Goal: Obtain resource: Download file/media

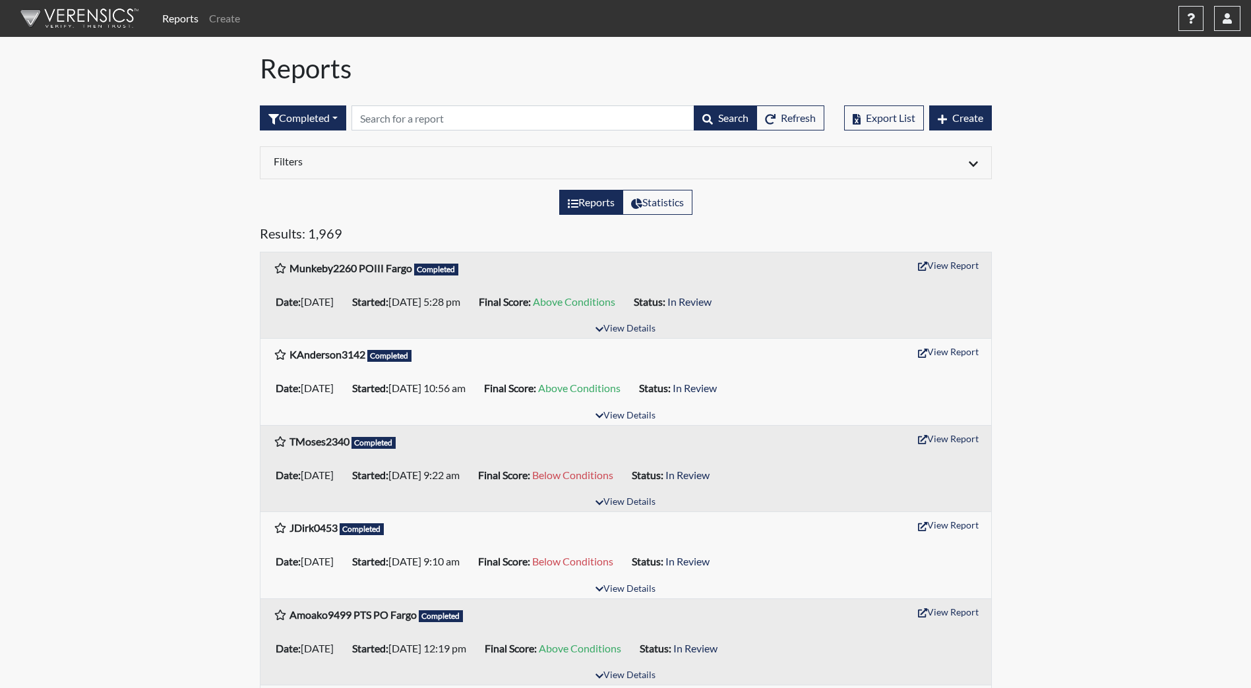
click at [59, 19] on img at bounding box center [77, 19] width 152 height 40
click at [643, 424] on button "View Details" at bounding box center [626, 417] width 72 height 18
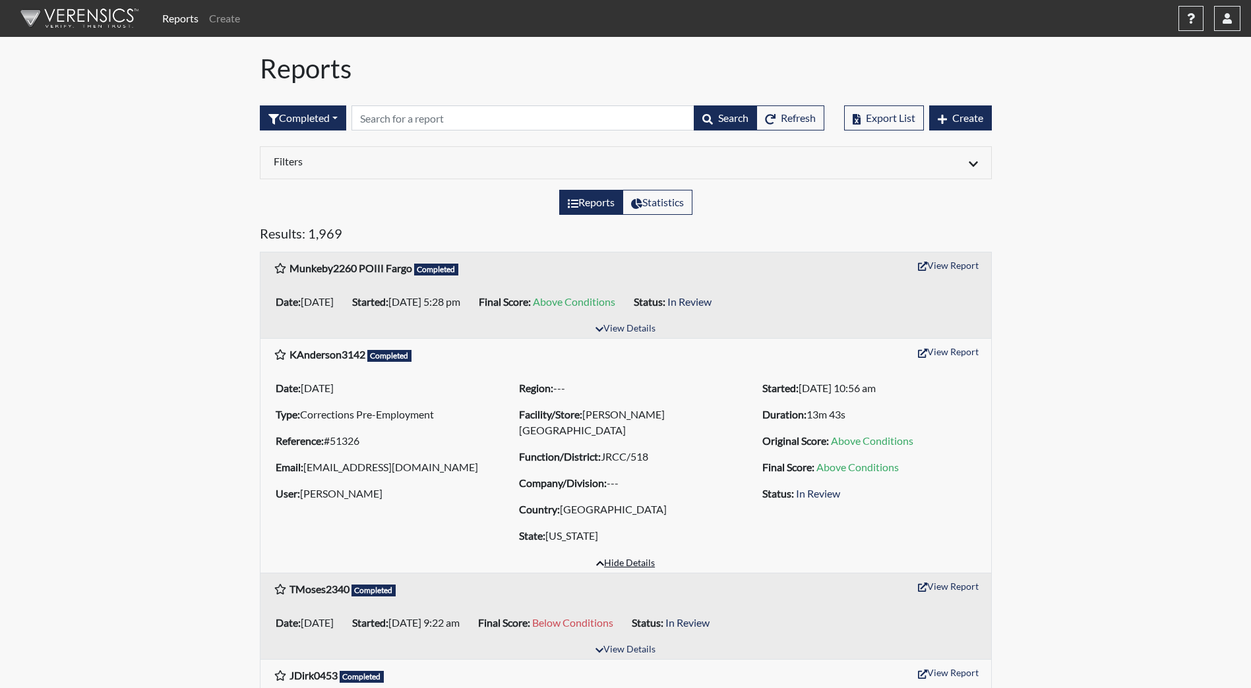
click at [619, 566] on button "Hide Details" at bounding box center [625, 564] width 71 height 18
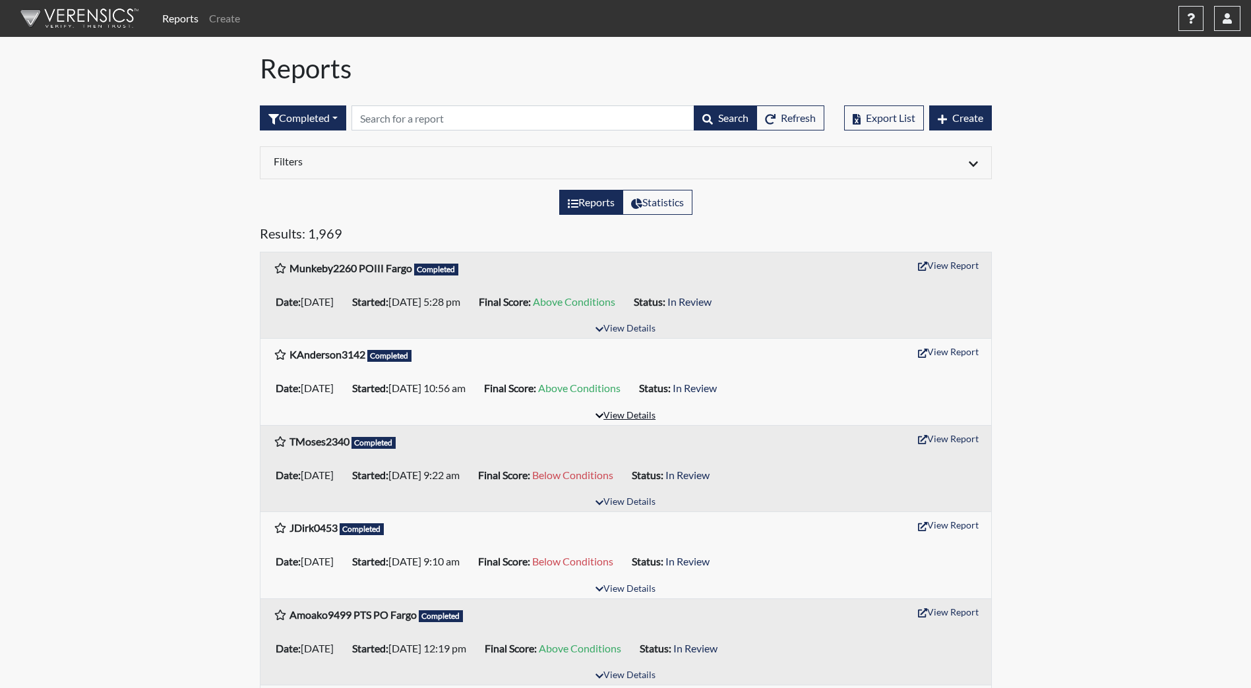
click at [638, 417] on button "View Details" at bounding box center [626, 417] width 72 height 18
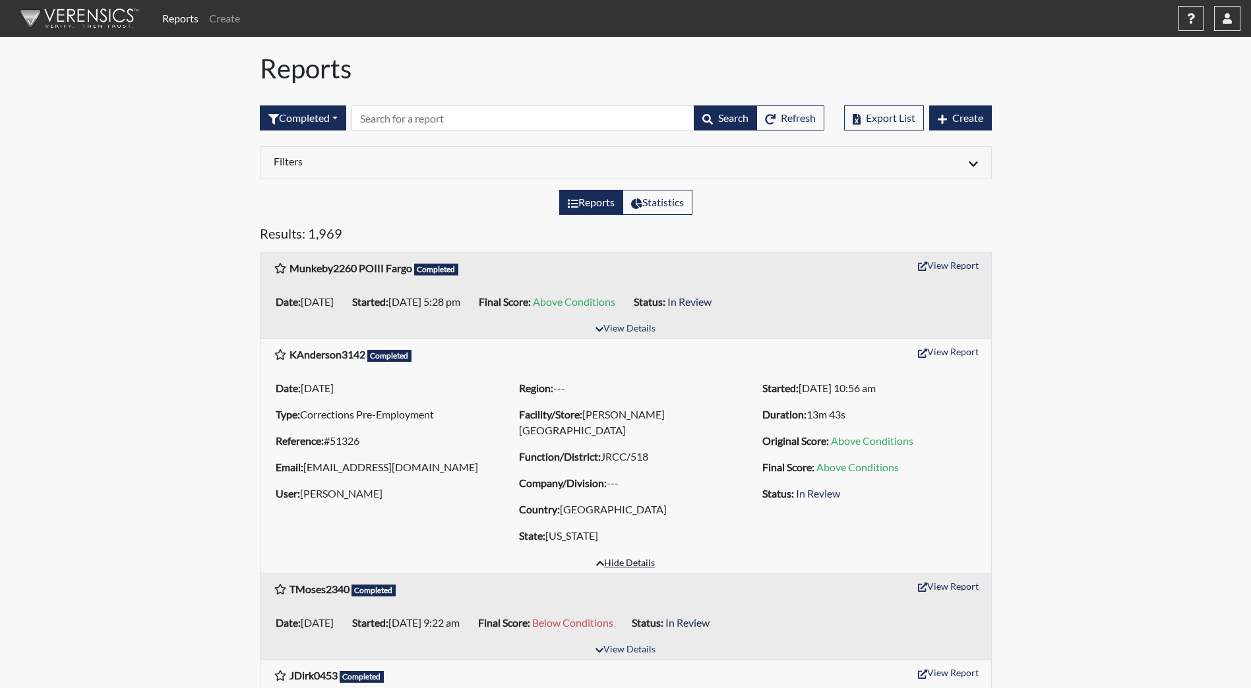
click at [629, 563] on button "Hide Details" at bounding box center [625, 564] width 71 height 18
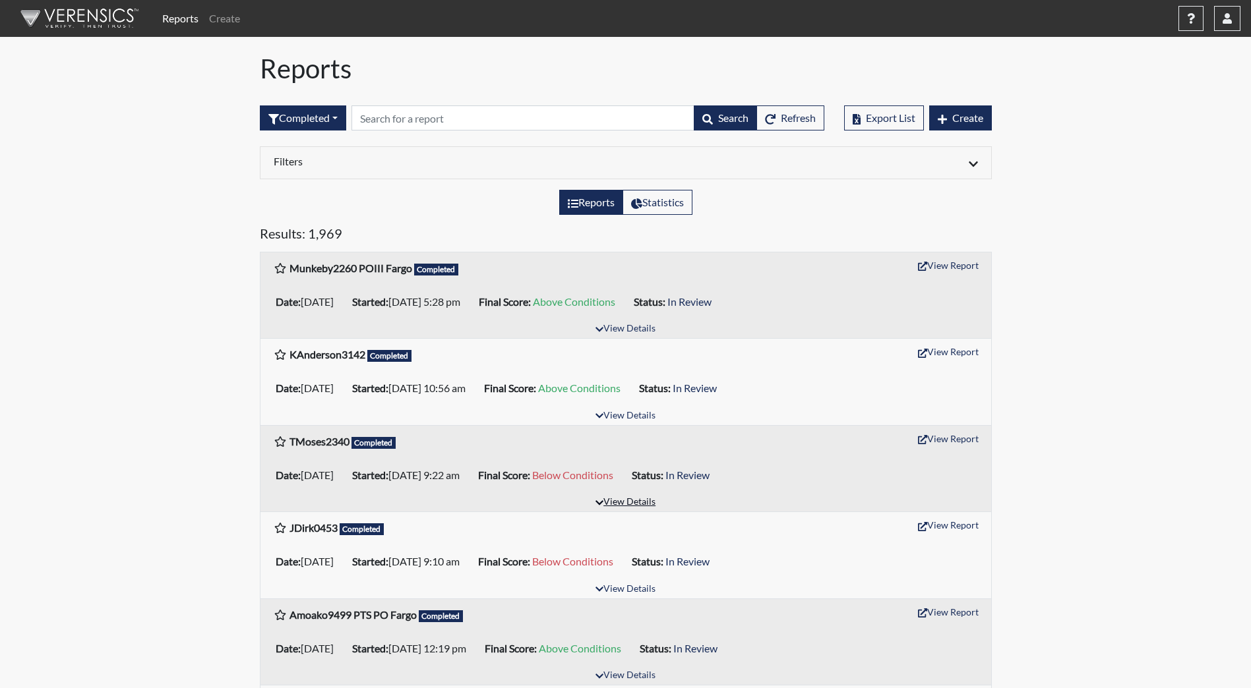
click at [629, 501] on button "View Details" at bounding box center [626, 503] width 72 height 18
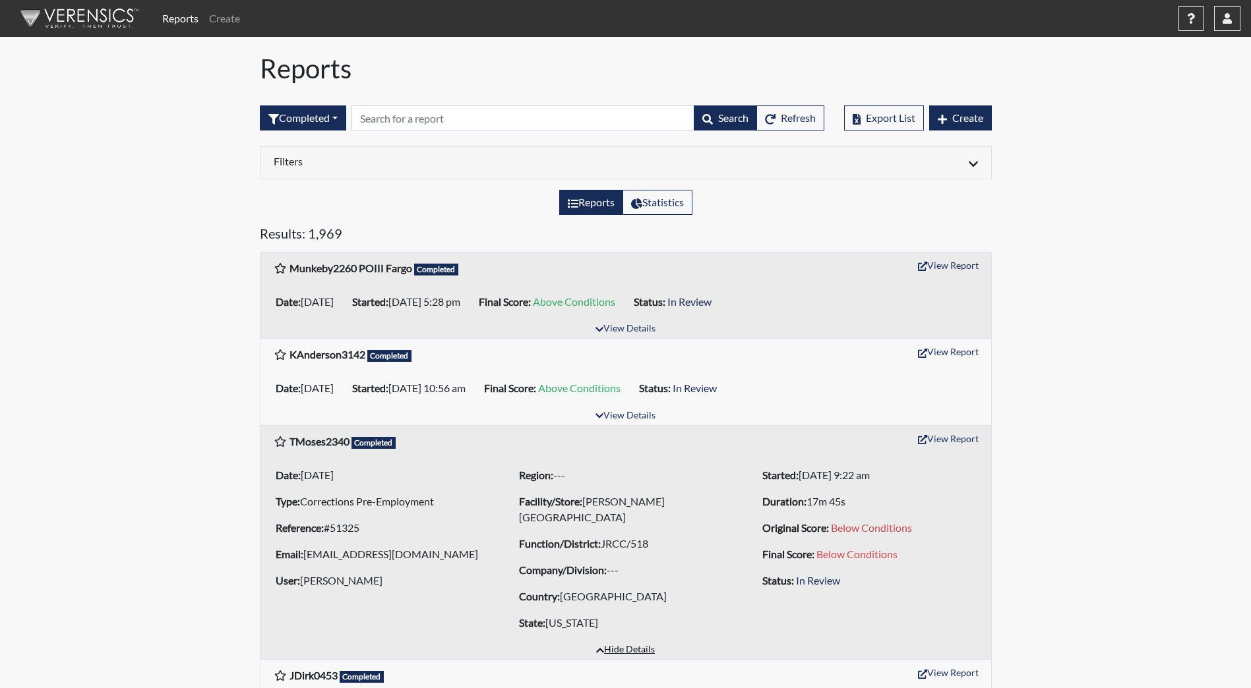
click at [635, 648] on button "Hide Details" at bounding box center [625, 651] width 71 height 18
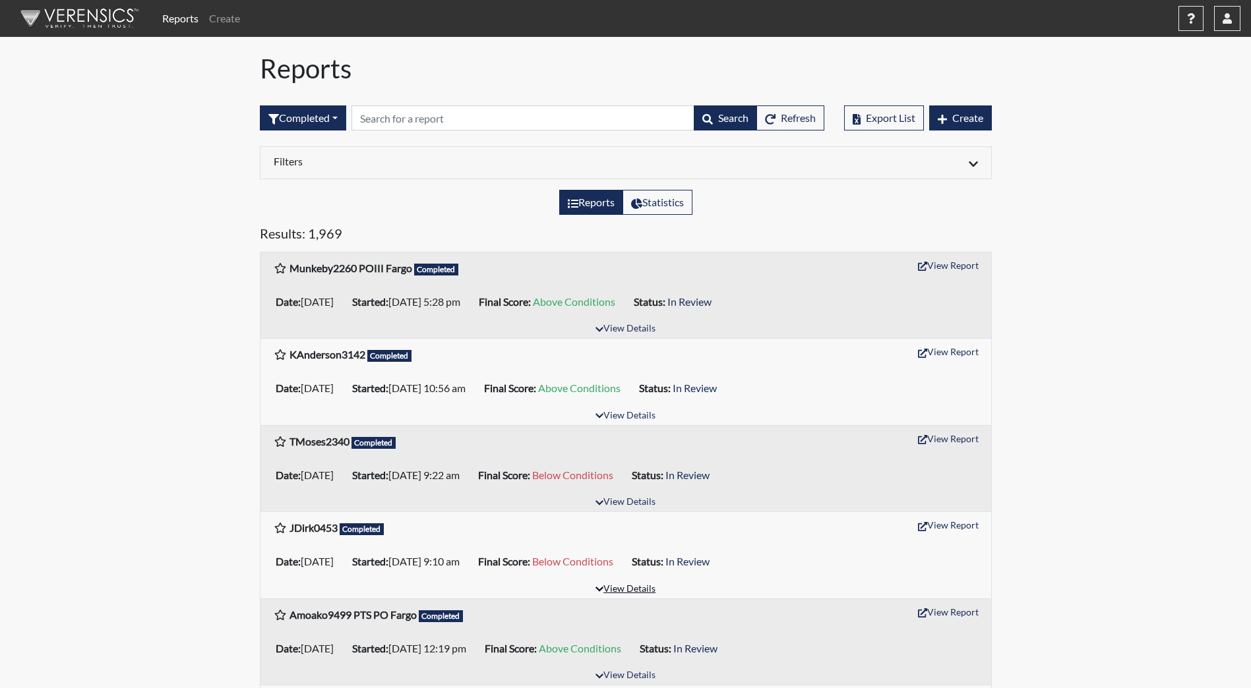
click at [613, 590] on button "View Details" at bounding box center [626, 590] width 72 height 18
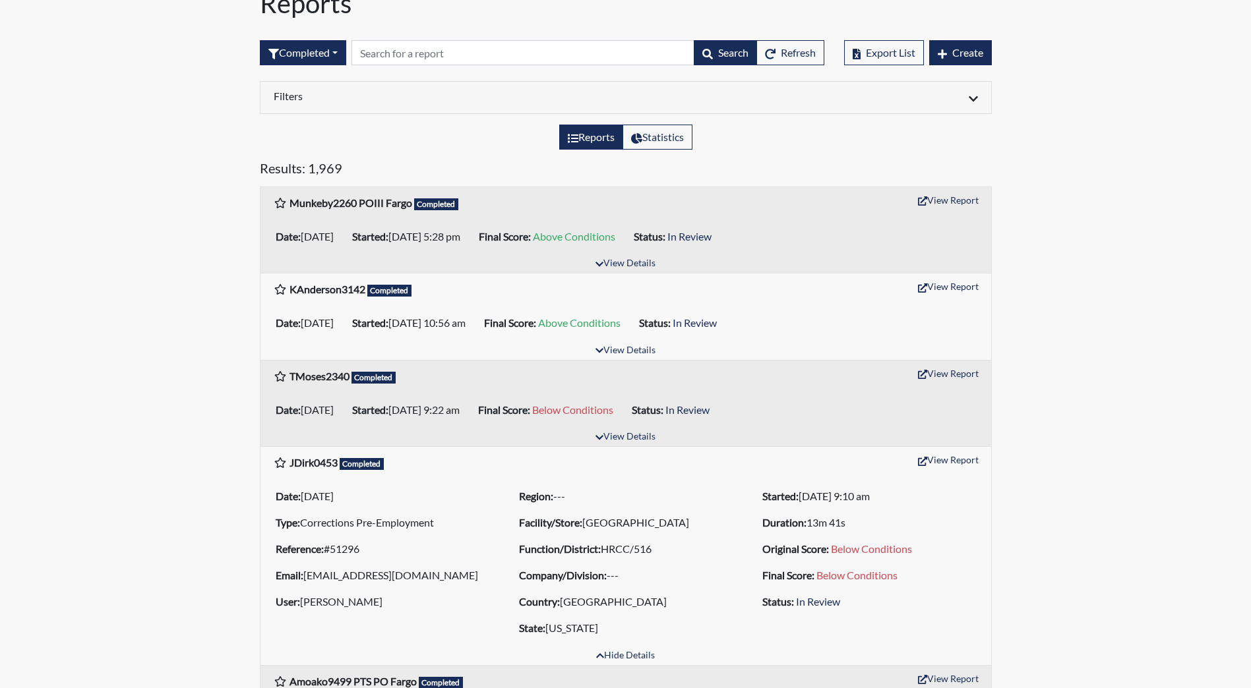
scroll to position [66, 0]
click at [627, 665] on button "Hide Details" at bounding box center [625, 656] width 71 height 18
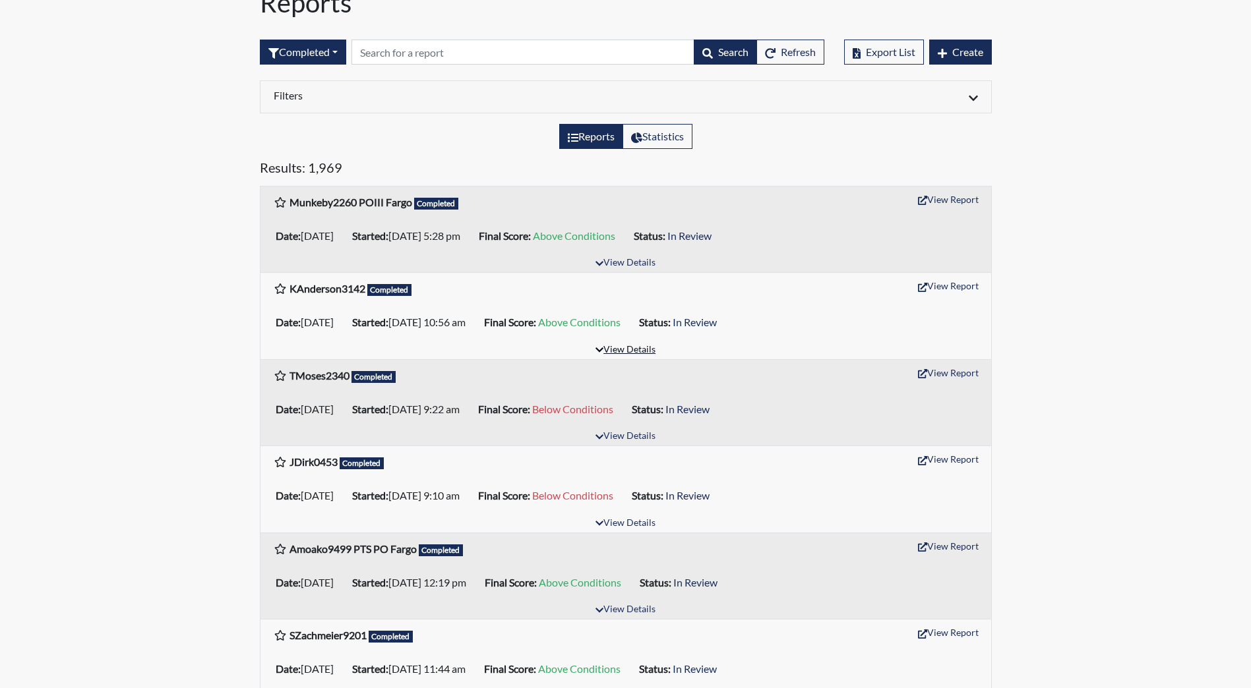
click at [627, 353] on button "View Details" at bounding box center [626, 351] width 72 height 18
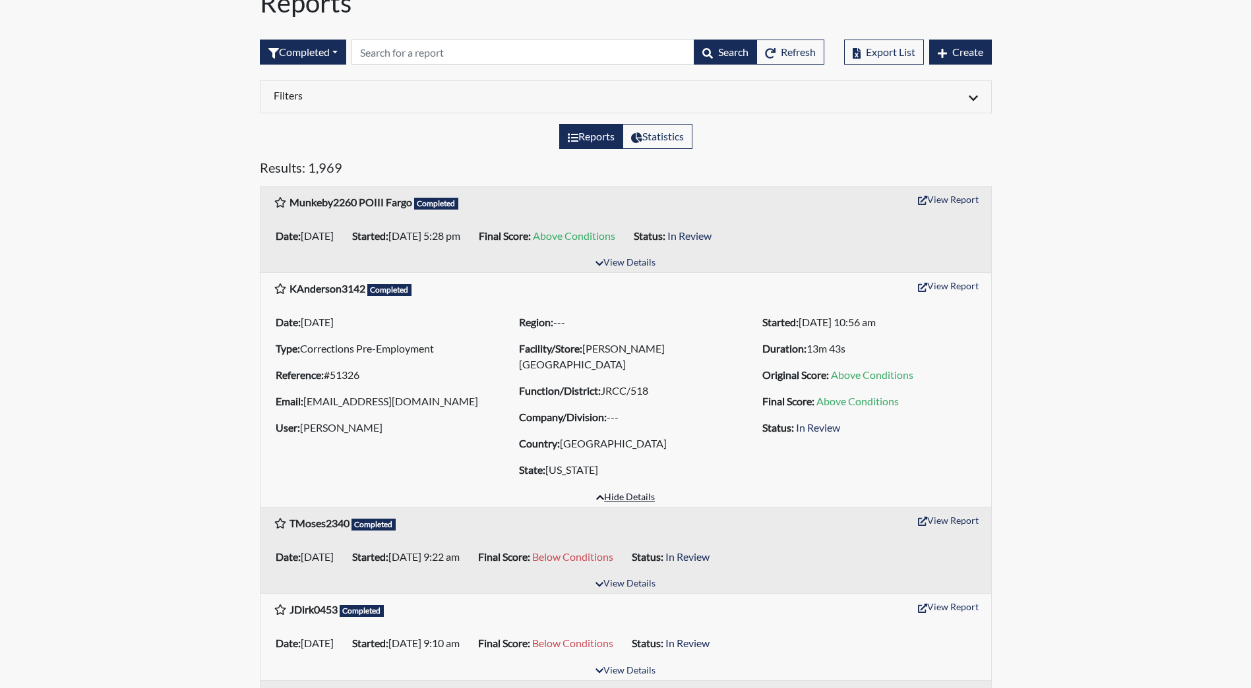
click at [638, 501] on button "Hide Details" at bounding box center [625, 498] width 71 height 18
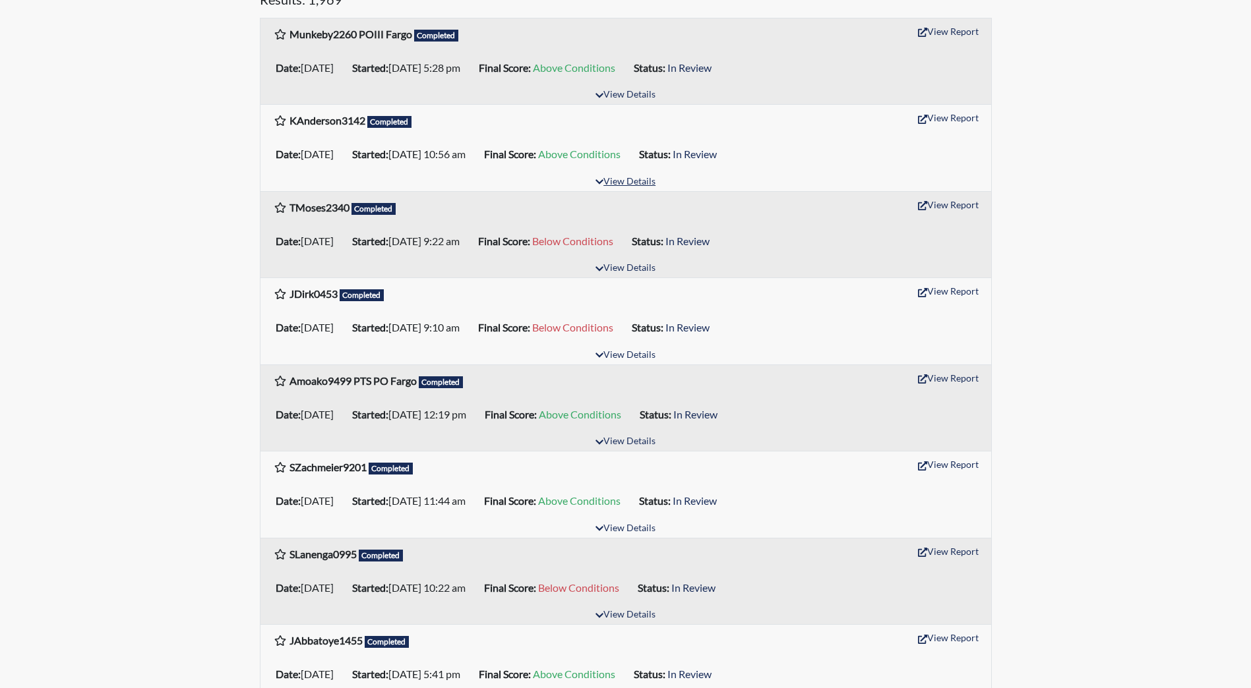
scroll to position [264, 0]
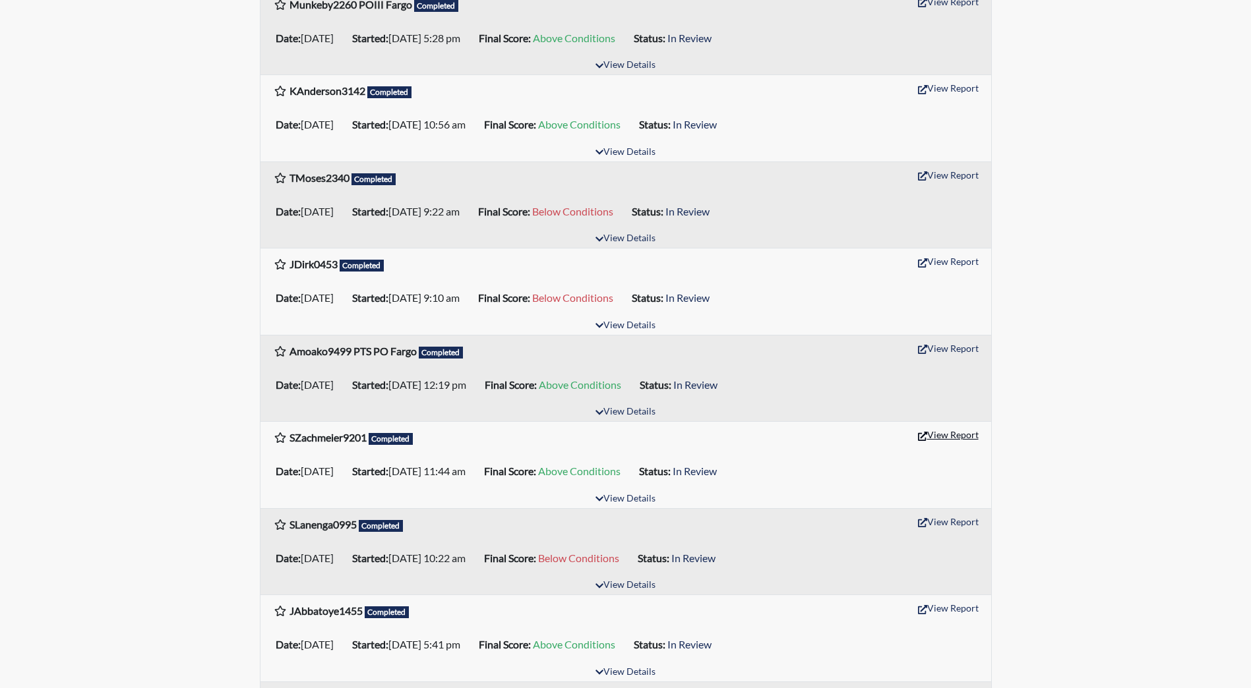
click at [956, 437] on button "View Report" at bounding box center [948, 435] width 73 height 20
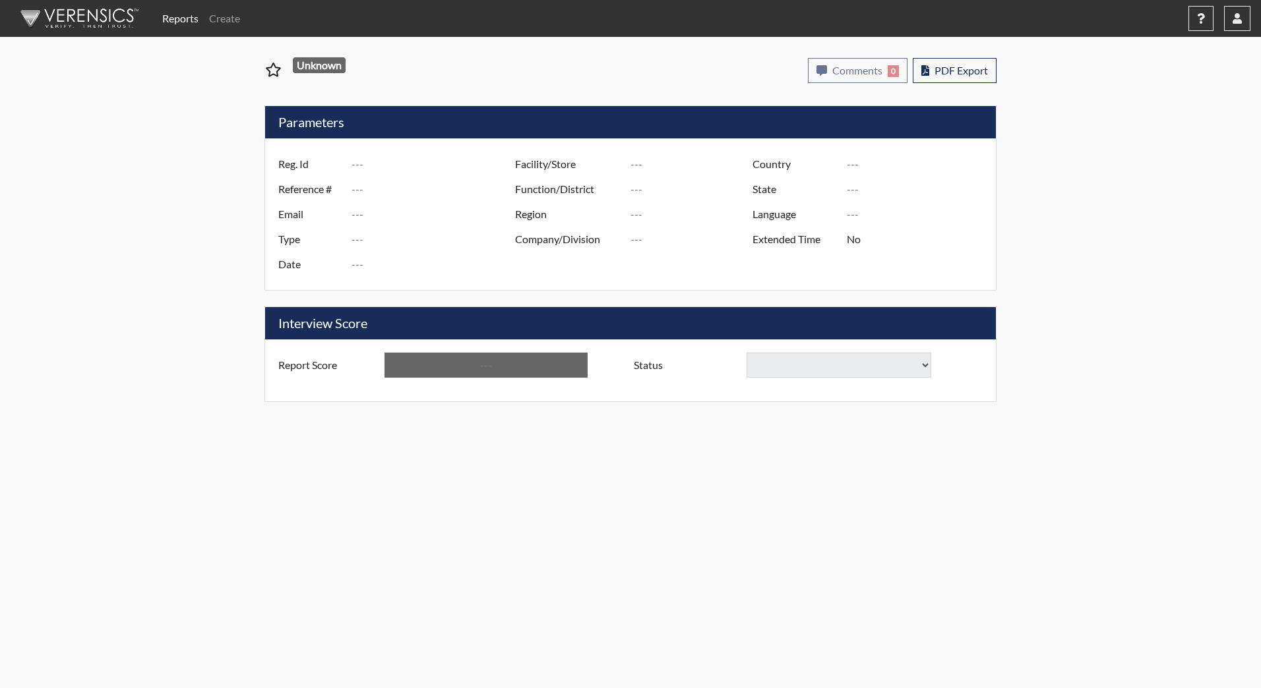
type input "SZachmeier9201"
type input "51316"
type input "[PERSON_NAME][EMAIL_ADDRESS][PERSON_NAME][DOMAIN_NAME]"
type input "Corrections Pre-Employment"
type input "[DATE]"
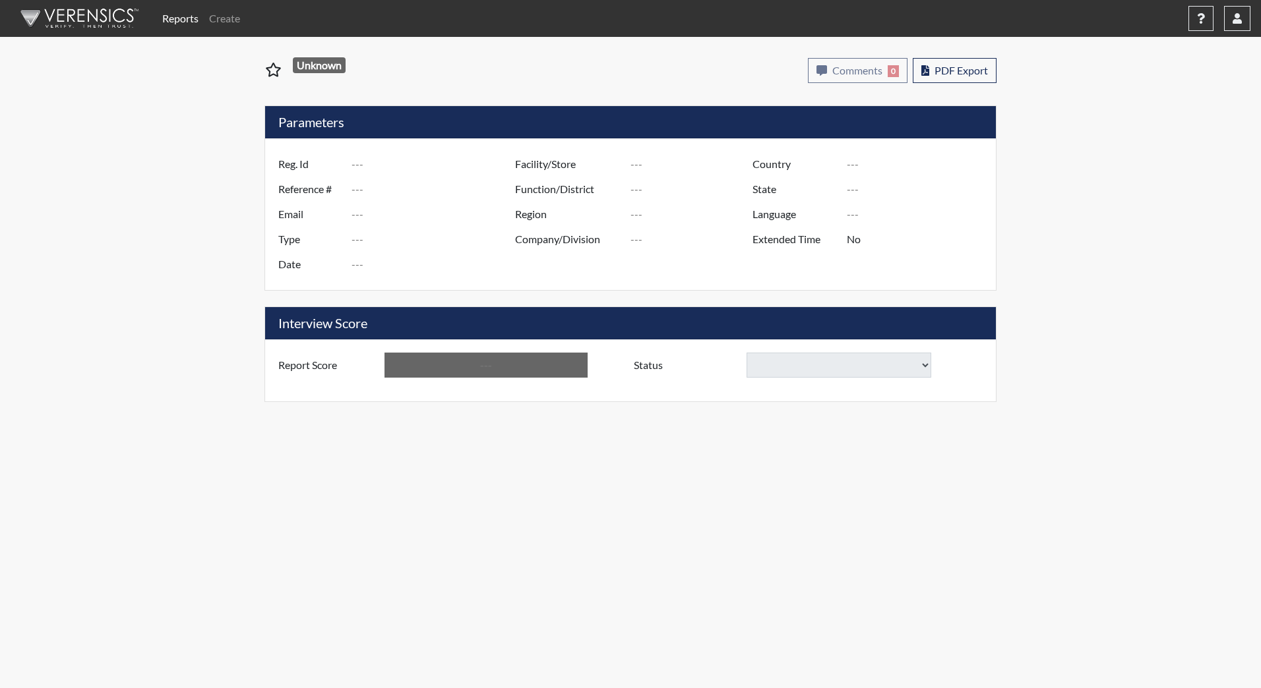
type input "[PERSON_NAME][GEOGRAPHIC_DATA]"
type input "JRCC/518"
type input "[GEOGRAPHIC_DATA]"
type input "[US_STATE]"
type input "English"
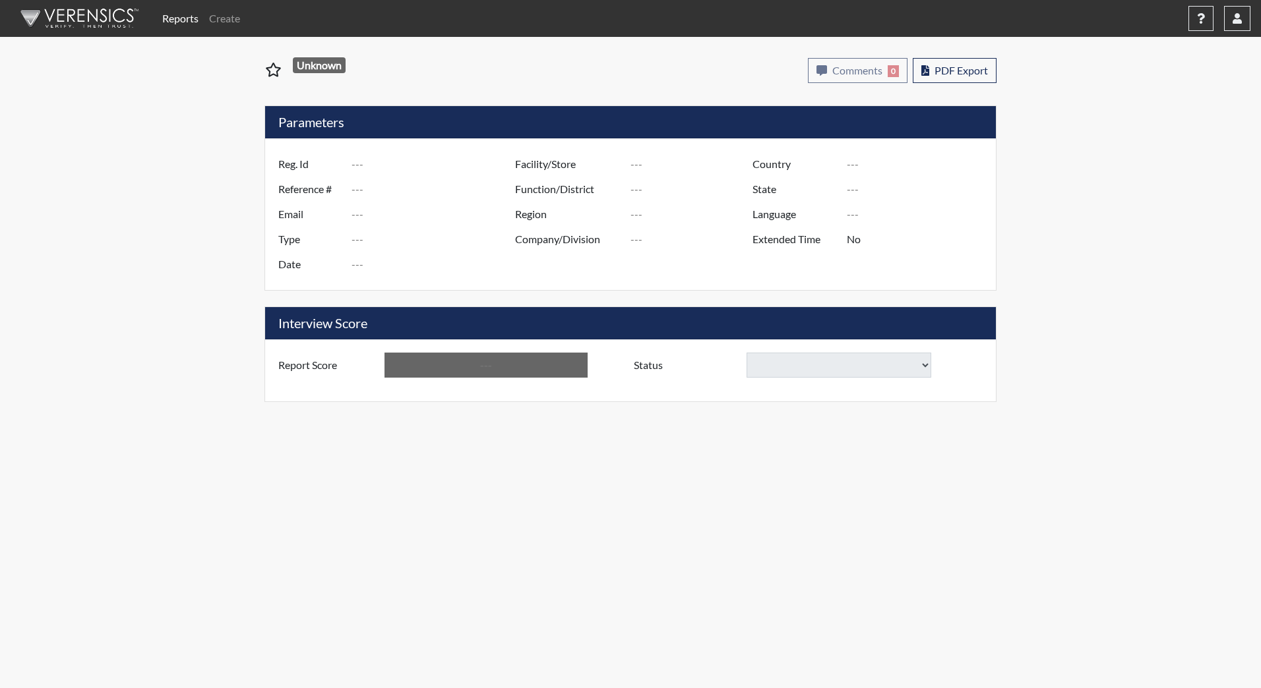
type input "Above Conditions"
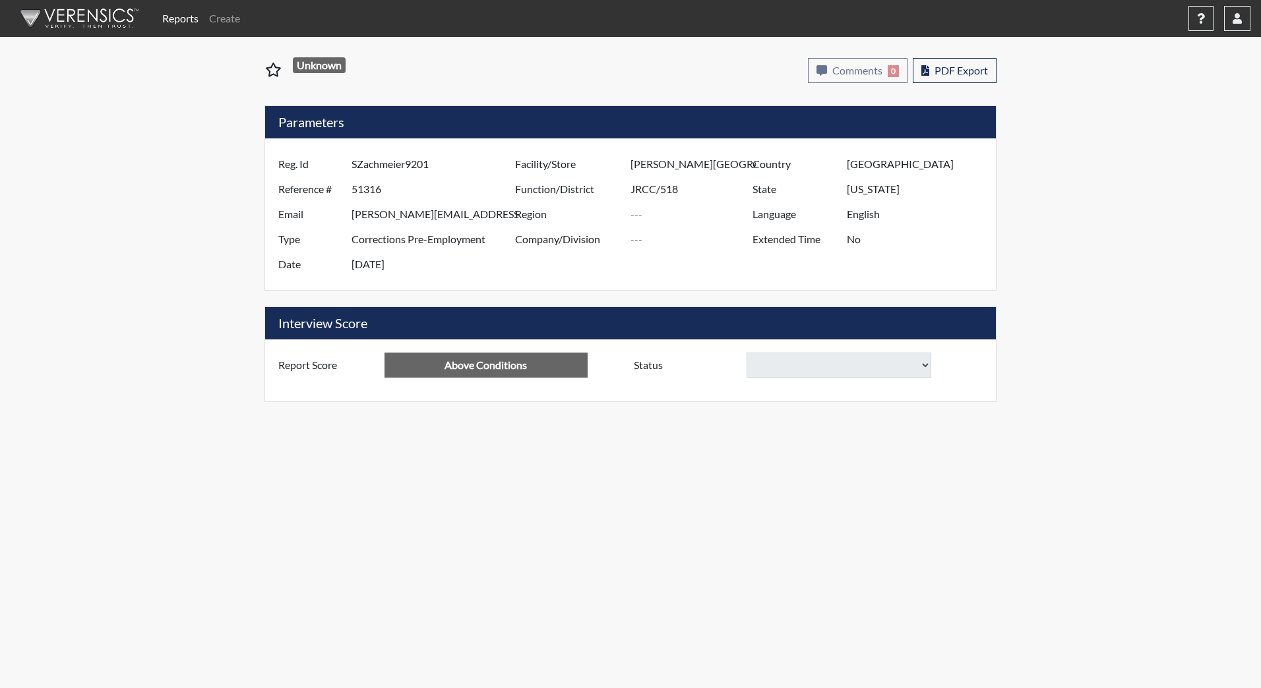
select select
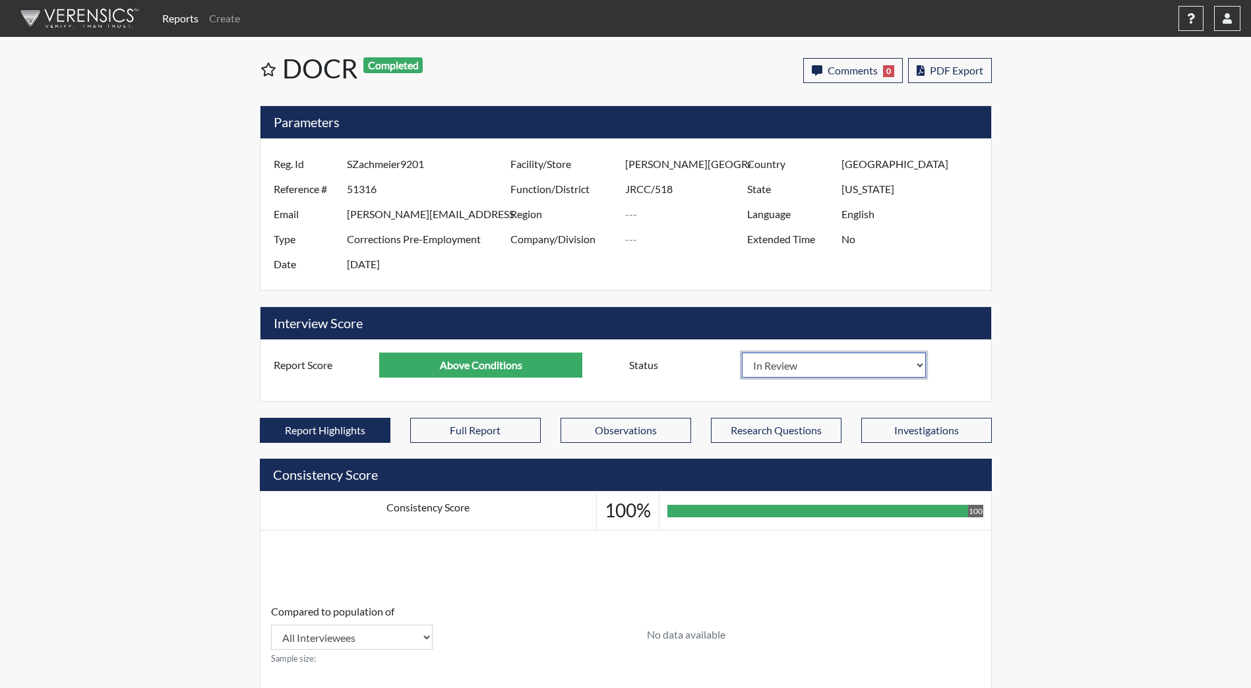
drag, startPoint x: 803, startPoint y: 367, endPoint x: 799, endPoint y: 377, distance: 10.7
click at [803, 367] on select "In Review Hire Decline" at bounding box center [834, 365] width 185 height 25
select select "hire"
select select
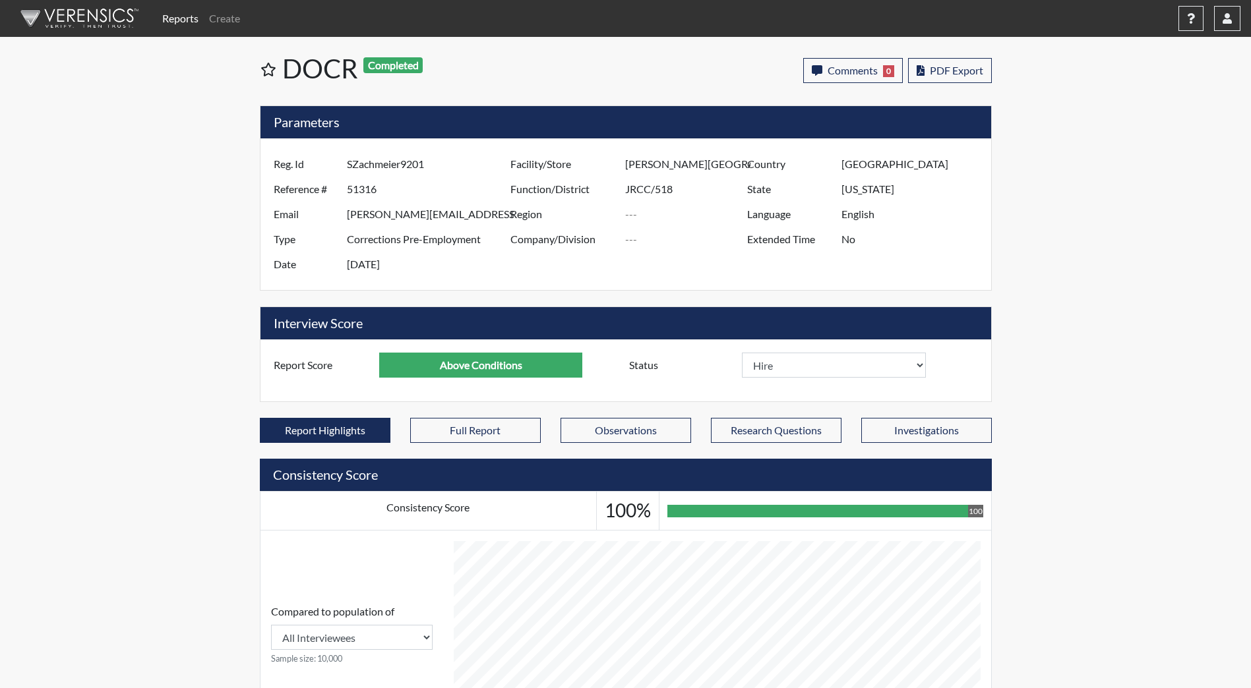
select select
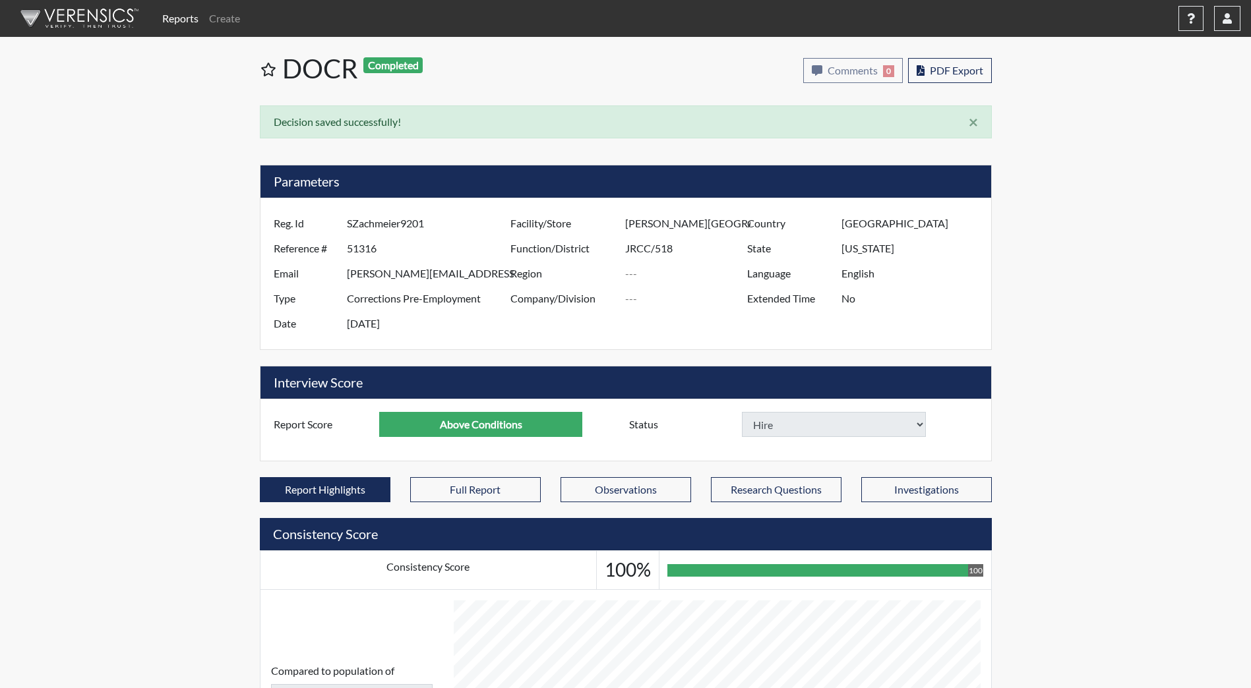
select select
click at [64, 28] on img at bounding box center [77, 19] width 152 height 40
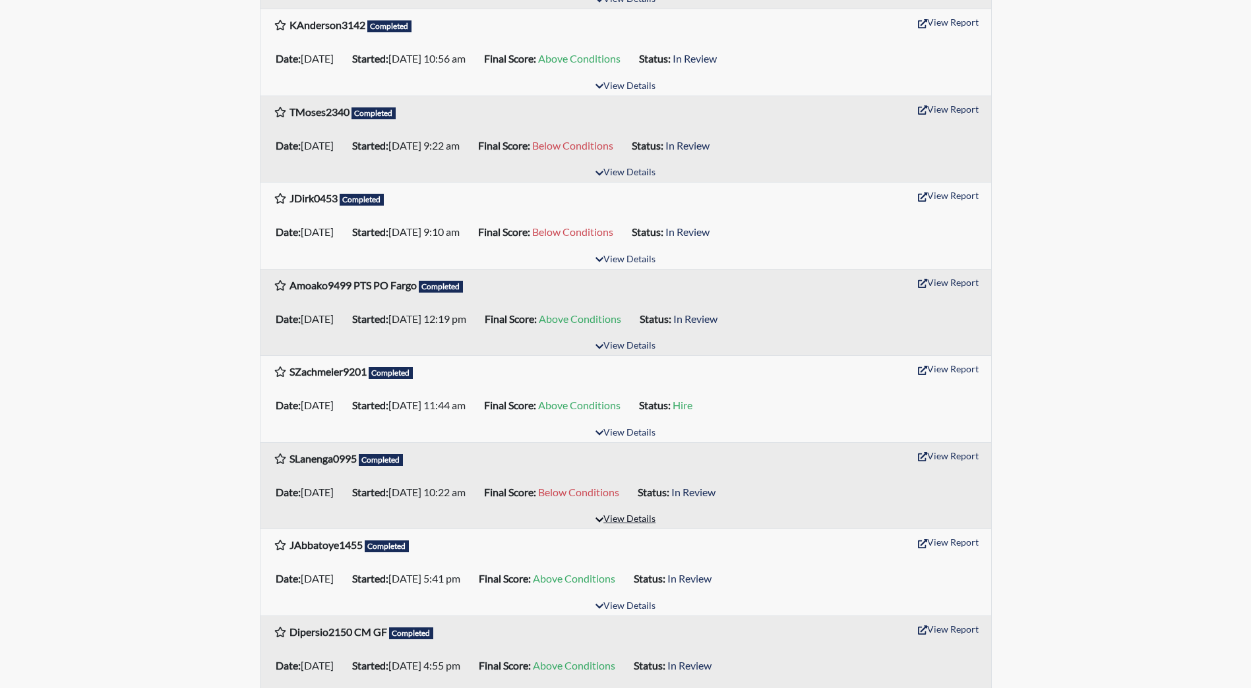
click at [645, 518] on button "View Details" at bounding box center [626, 520] width 72 height 18
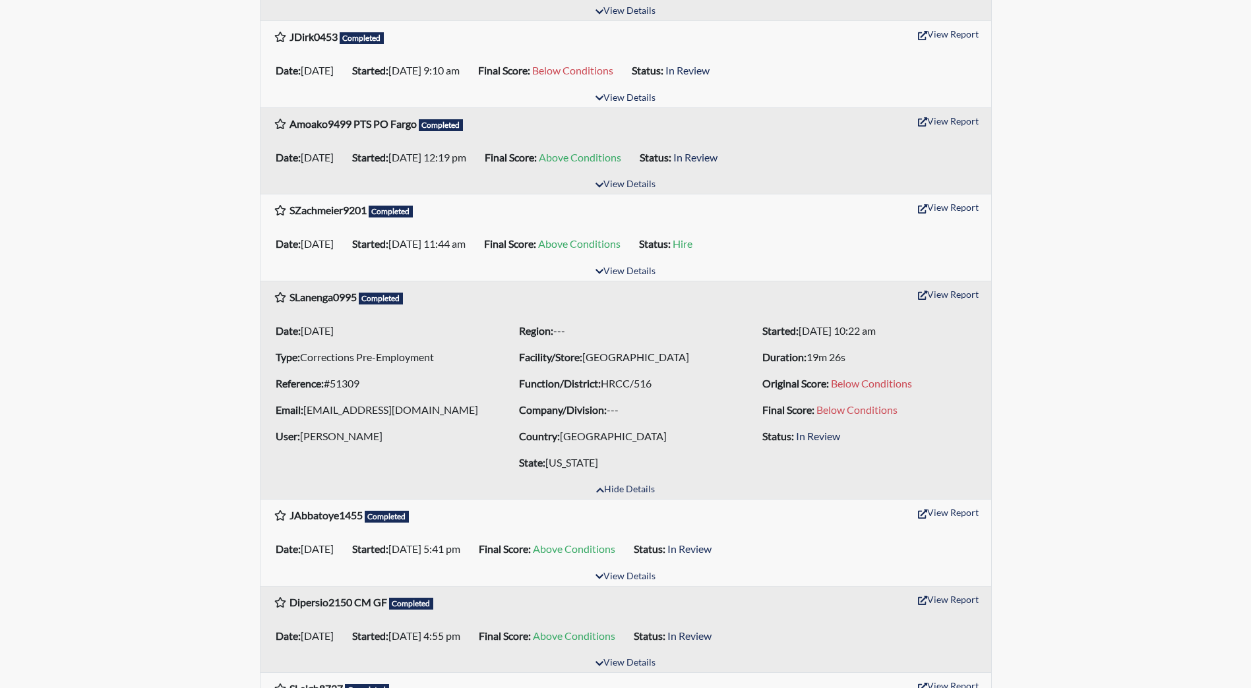
scroll to position [528, 0]
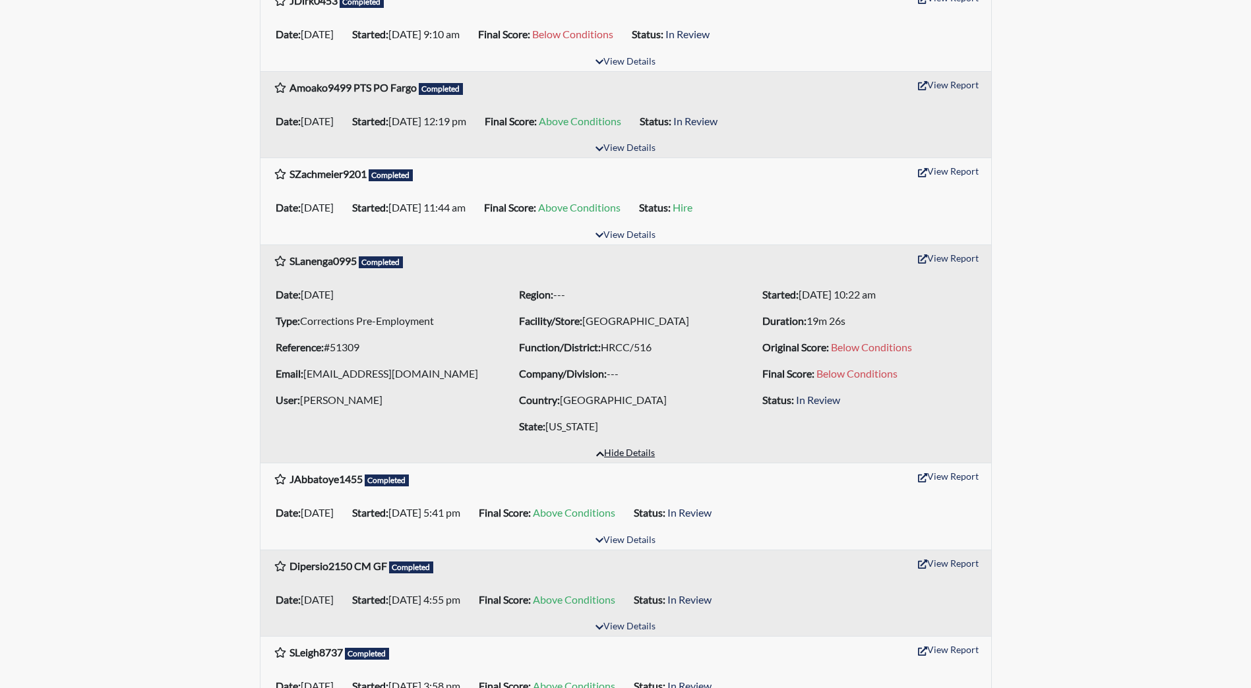
click at [631, 463] on button "Hide Details" at bounding box center [625, 454] width 71 height 18
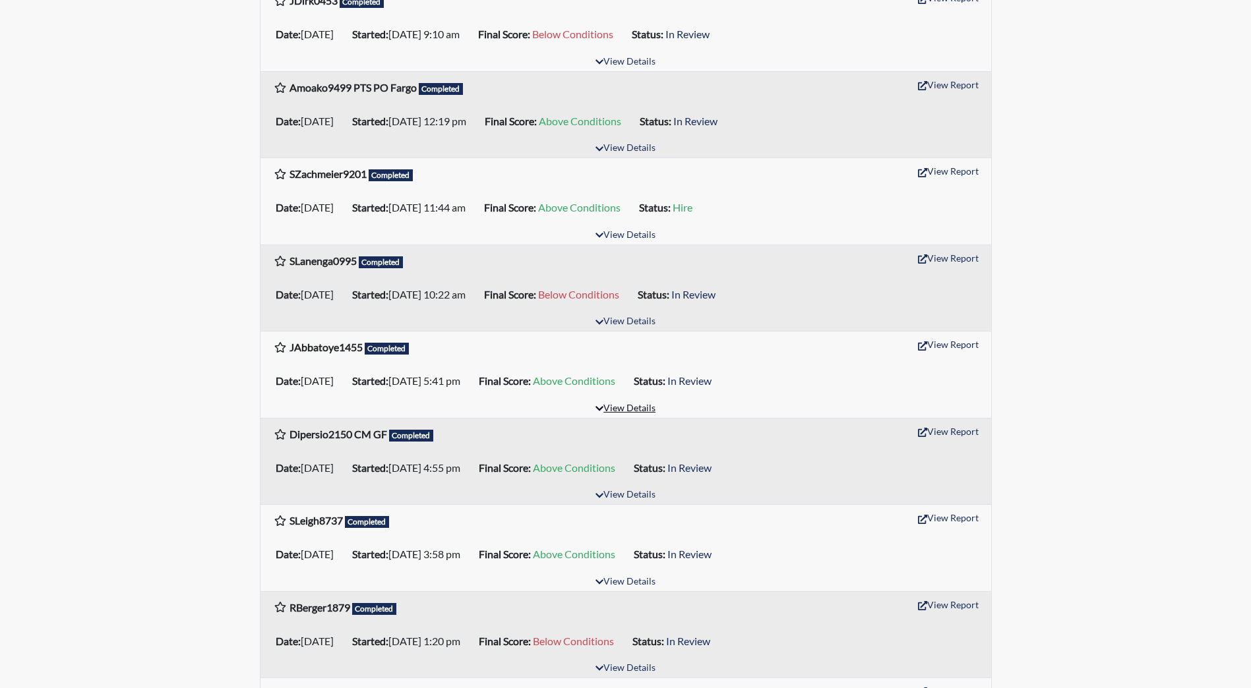
click at [625, 409] on button "View Details" at bounding box center [626, 409] width 72 height 18
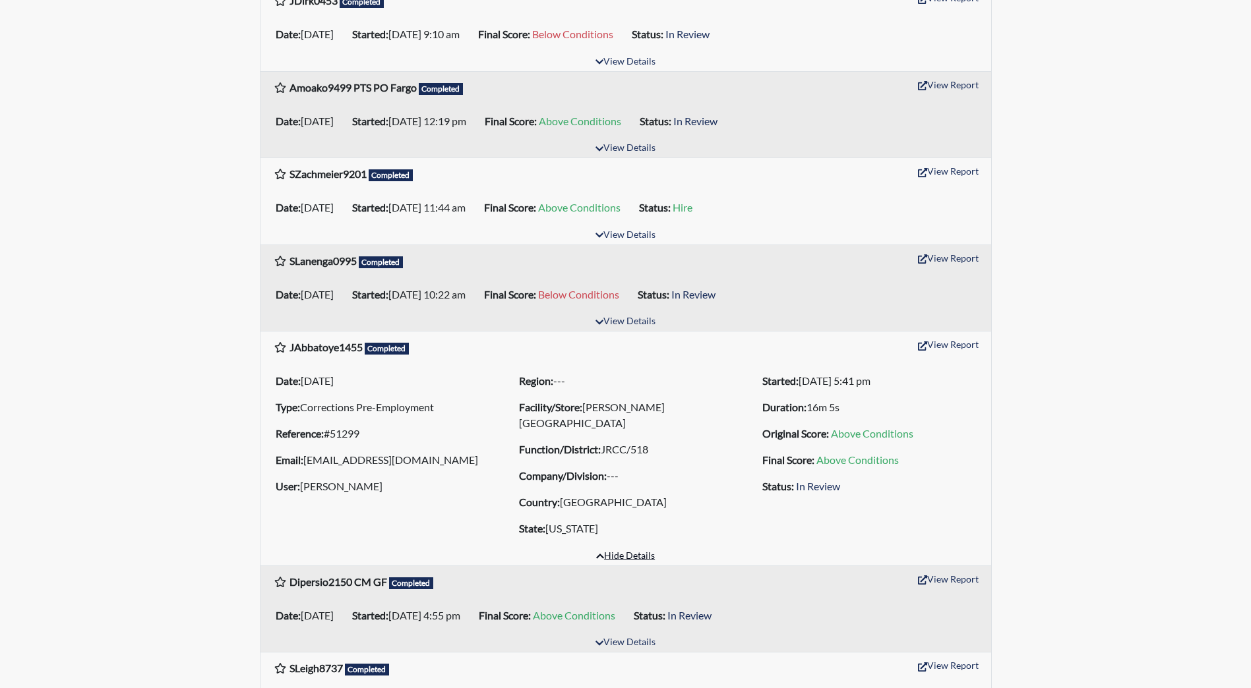
click at [630, 553] on button "Hide Details" at bounding box center [625, 557] width 71 height 18
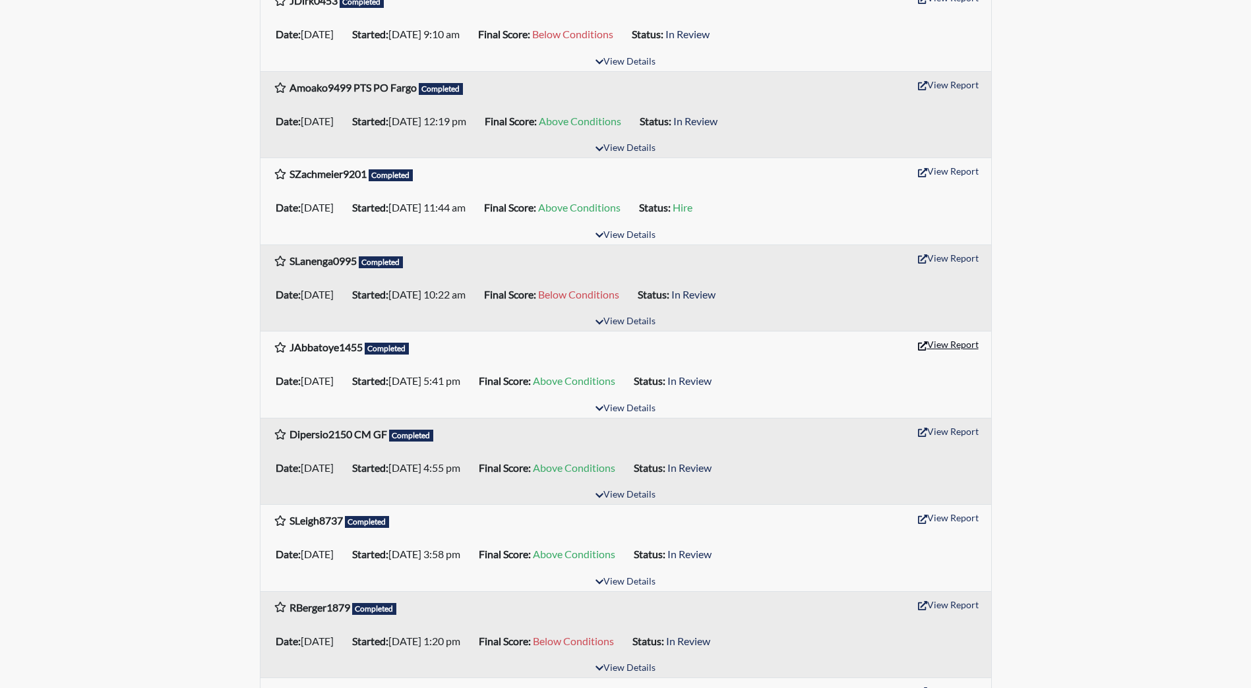
click at [936, 342] on button "View Report" at bounding box center [948, 344] width 73 height 20
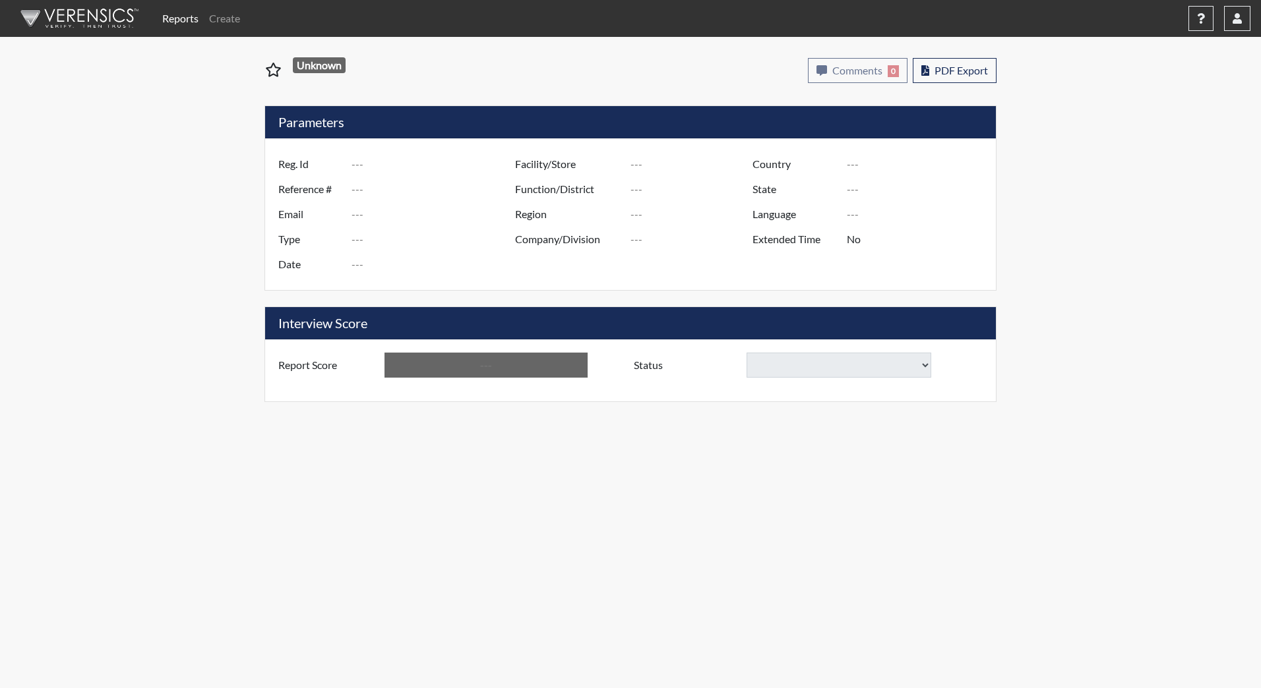
type input "JAbbatoye1455"
type input "51299"
type input "abbatoyej@gmail.com"
type input "Corrections Pre-Employment"
type input "Sep 15, 2025"
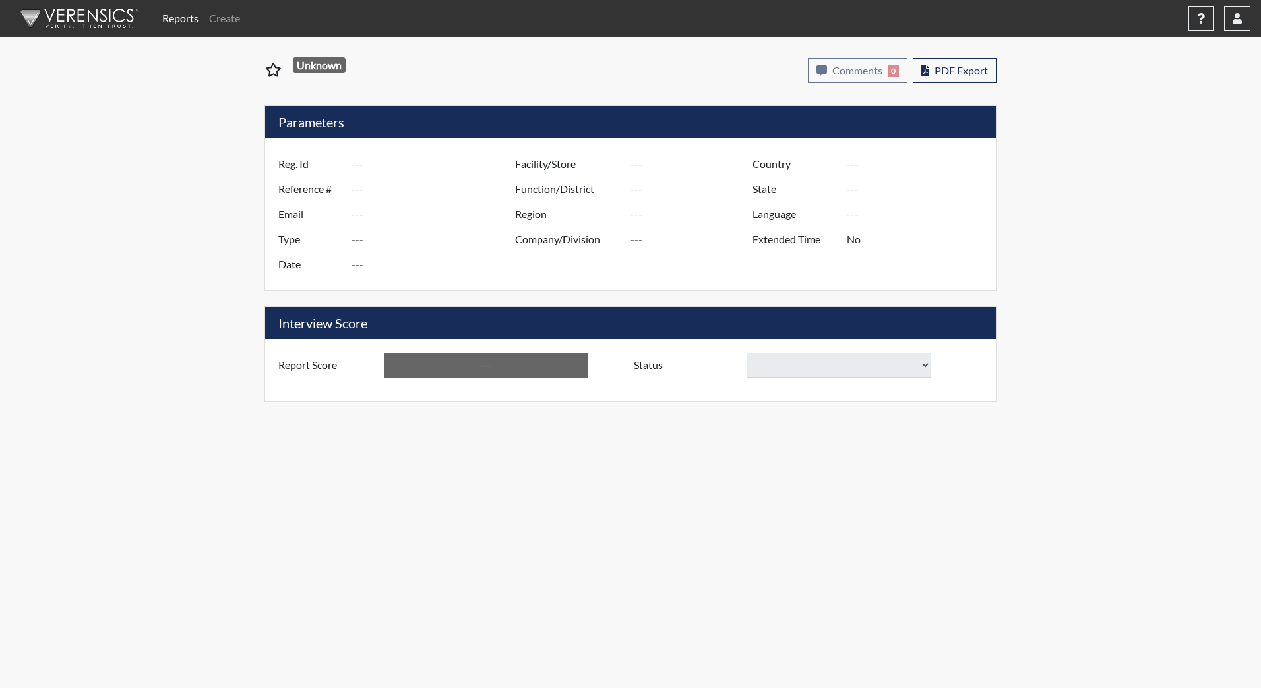
type input "[PERSON_NAME][GEOGRAPHIC_DATA]"
type input "JRCC/518"
type input "[GEOGRAPHIC_DATA]"
type input "[US_STATE]"
type input "English"
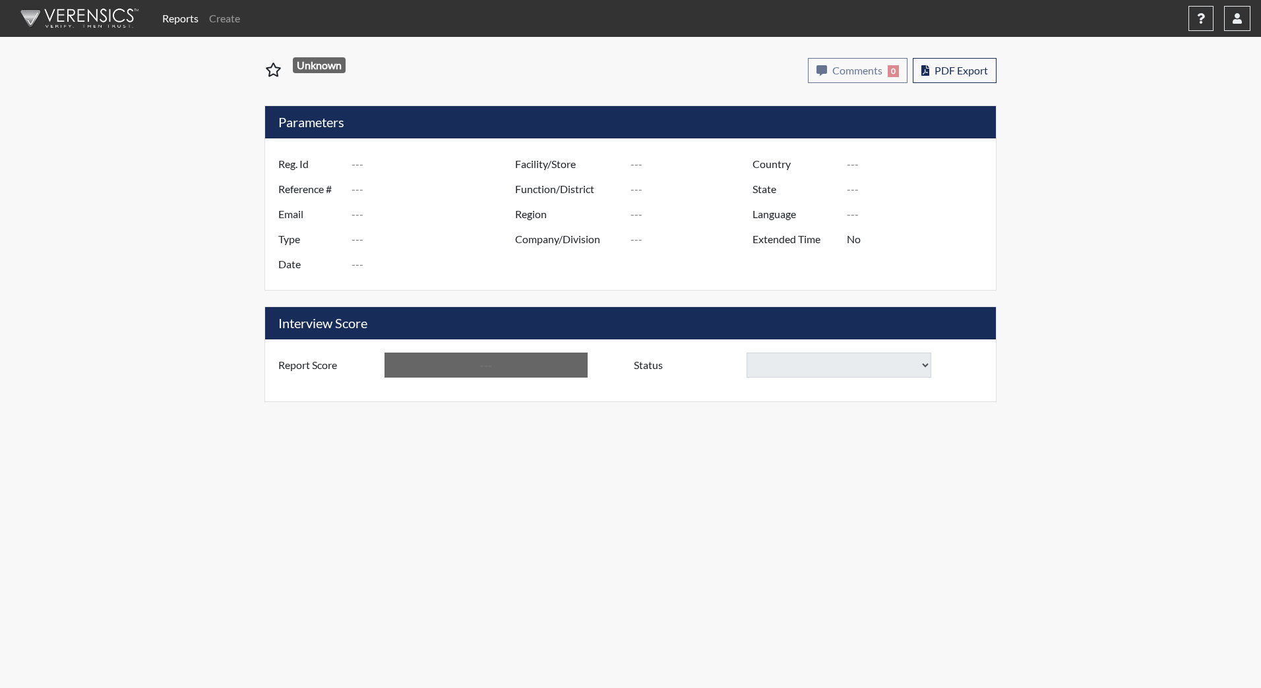
type input "Above Conditions"
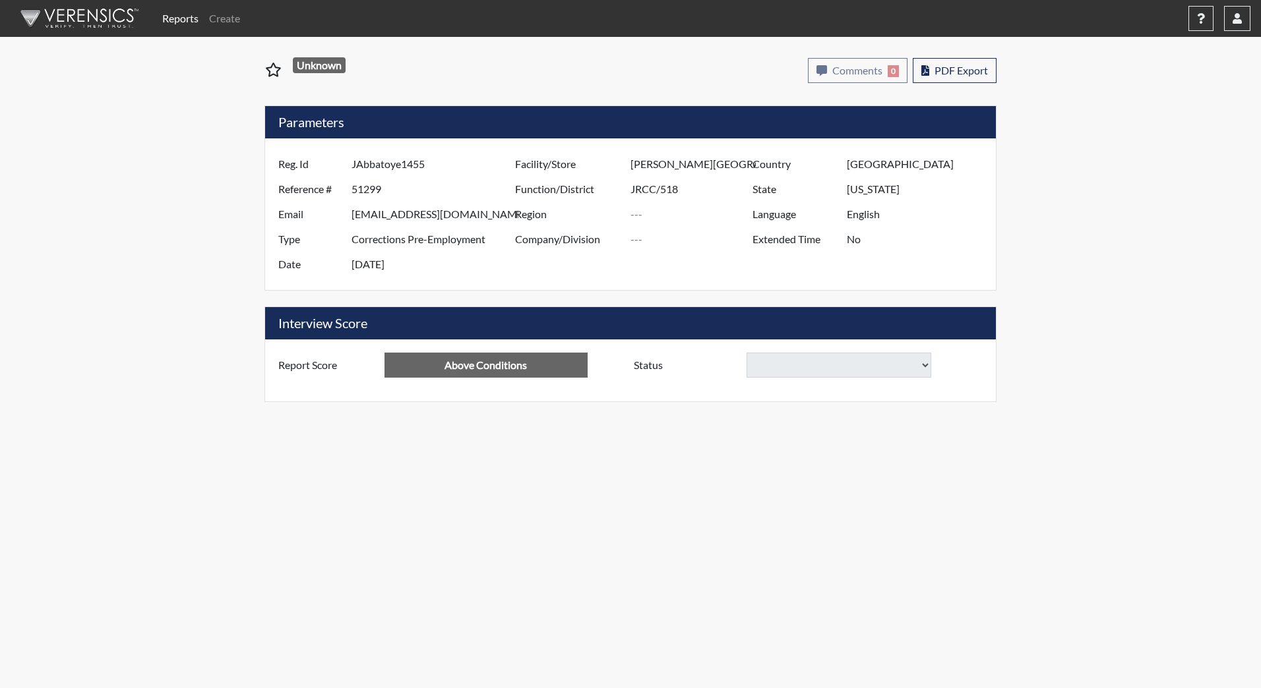
select select
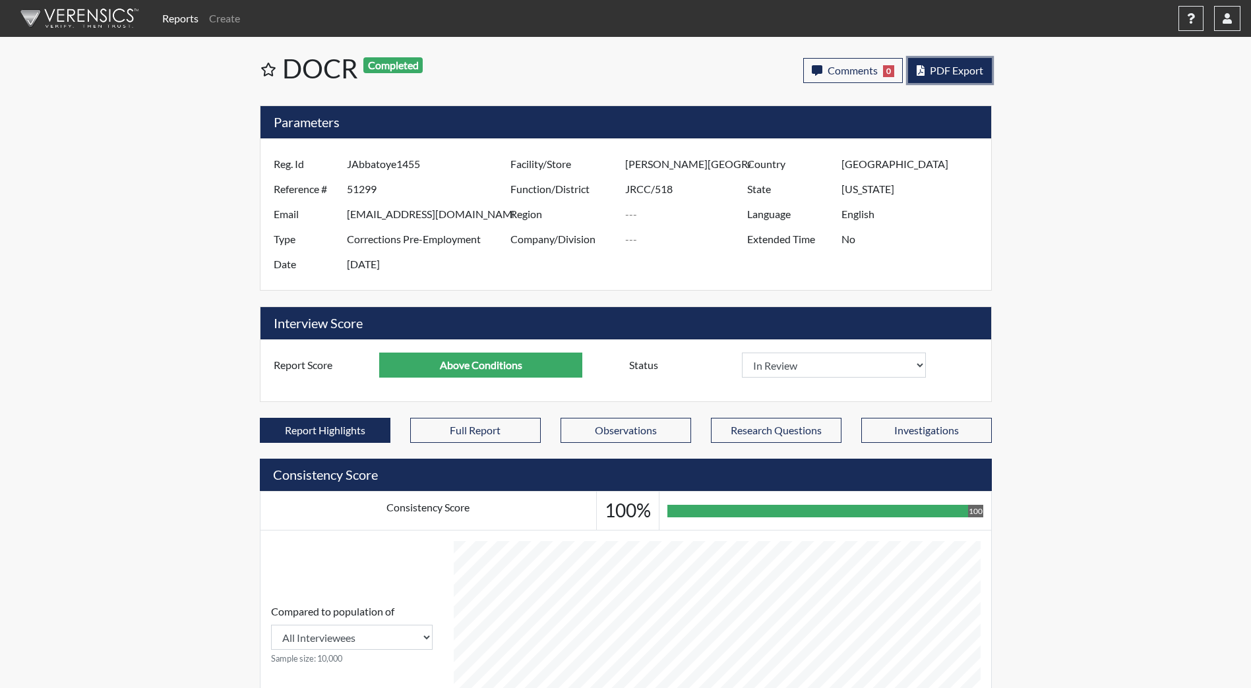
click at [958, 71] on span "PDF Export" at bounding box center [956, 70] width 53 height 13
